Goal: Task Accomplishment & Management: Manage account settings

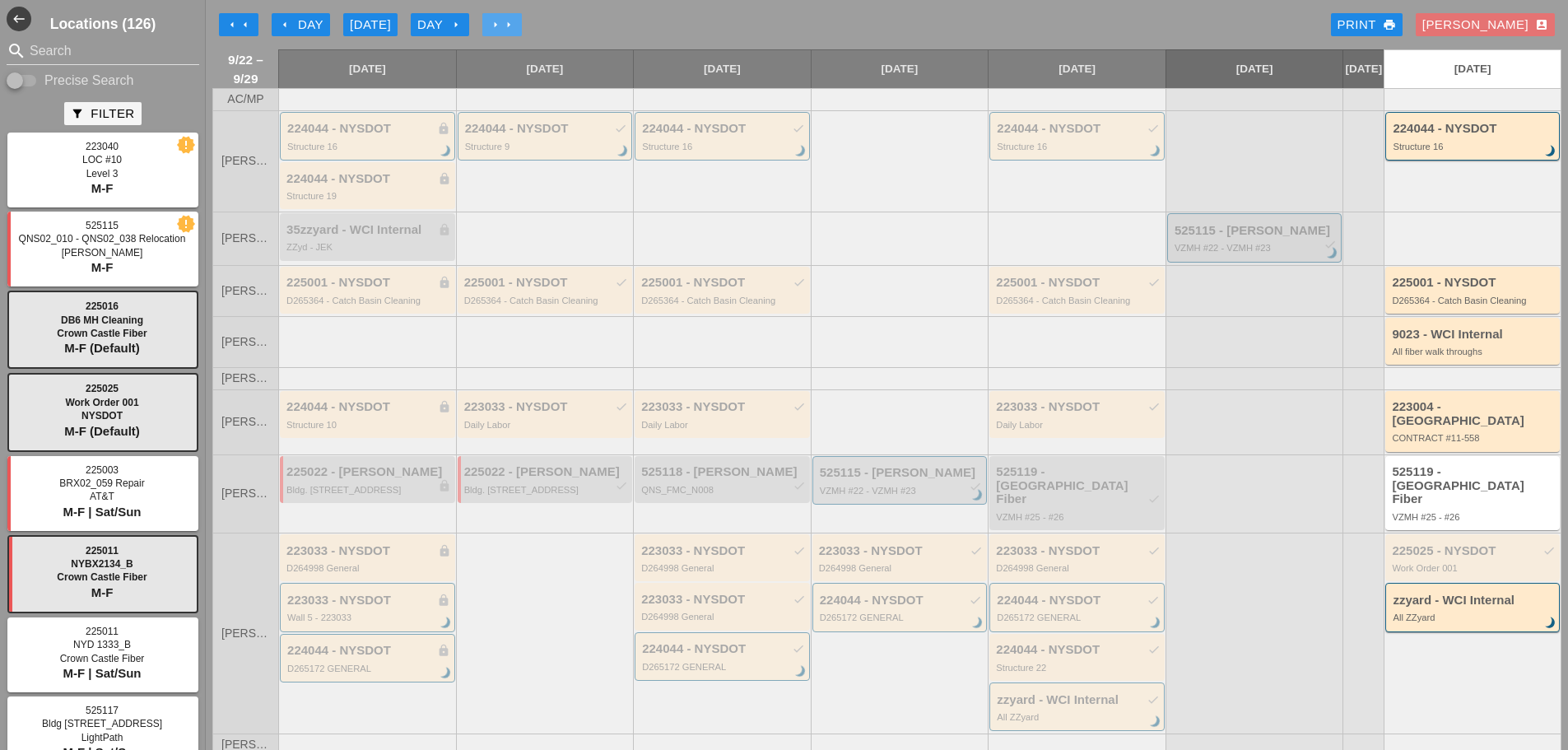
click at [517, 17] on button "arrow_right arrow_right" at bounding box center [502, 24] width 40 height 23
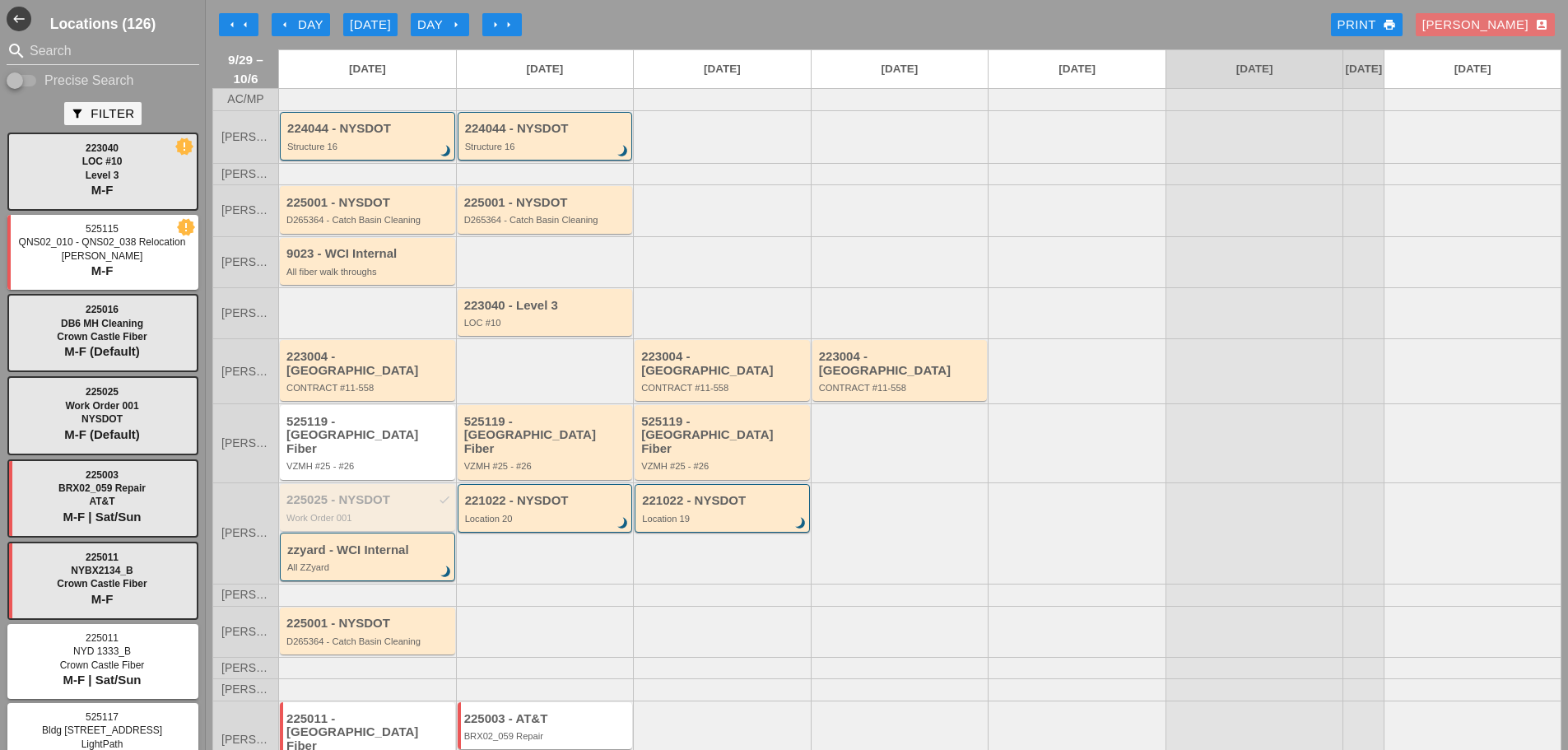
click at [356, 484] on div "225025 - NYSDOT check Work Order 001" at bounding box center [367, 507] width 175 height 47
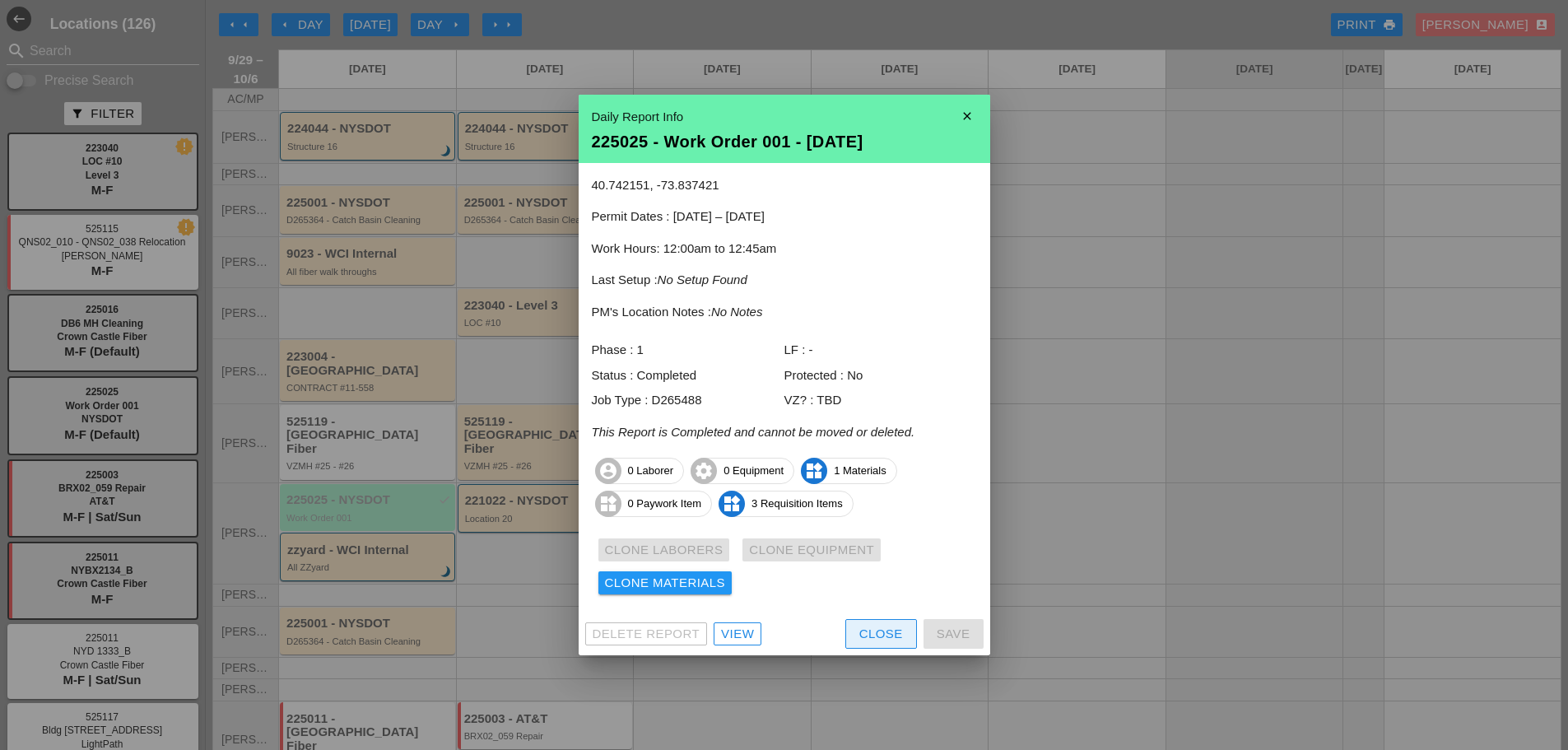
click at [882, 641] on div "Close" at bounding box center [881, 634] width 44 height 19
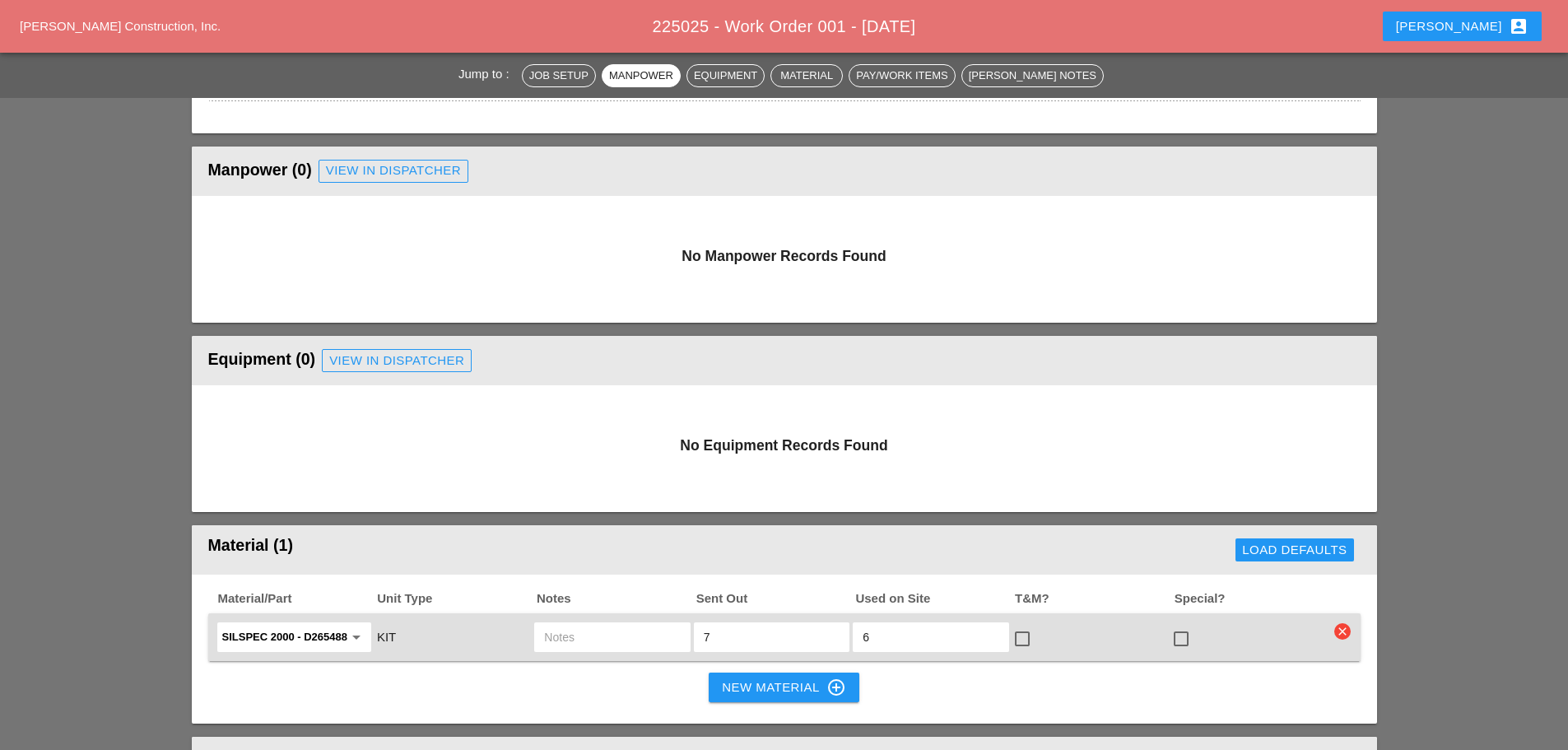
scroll to position [1070, 0]
